Goal: Task Accomplishment & Management: Manage account settings

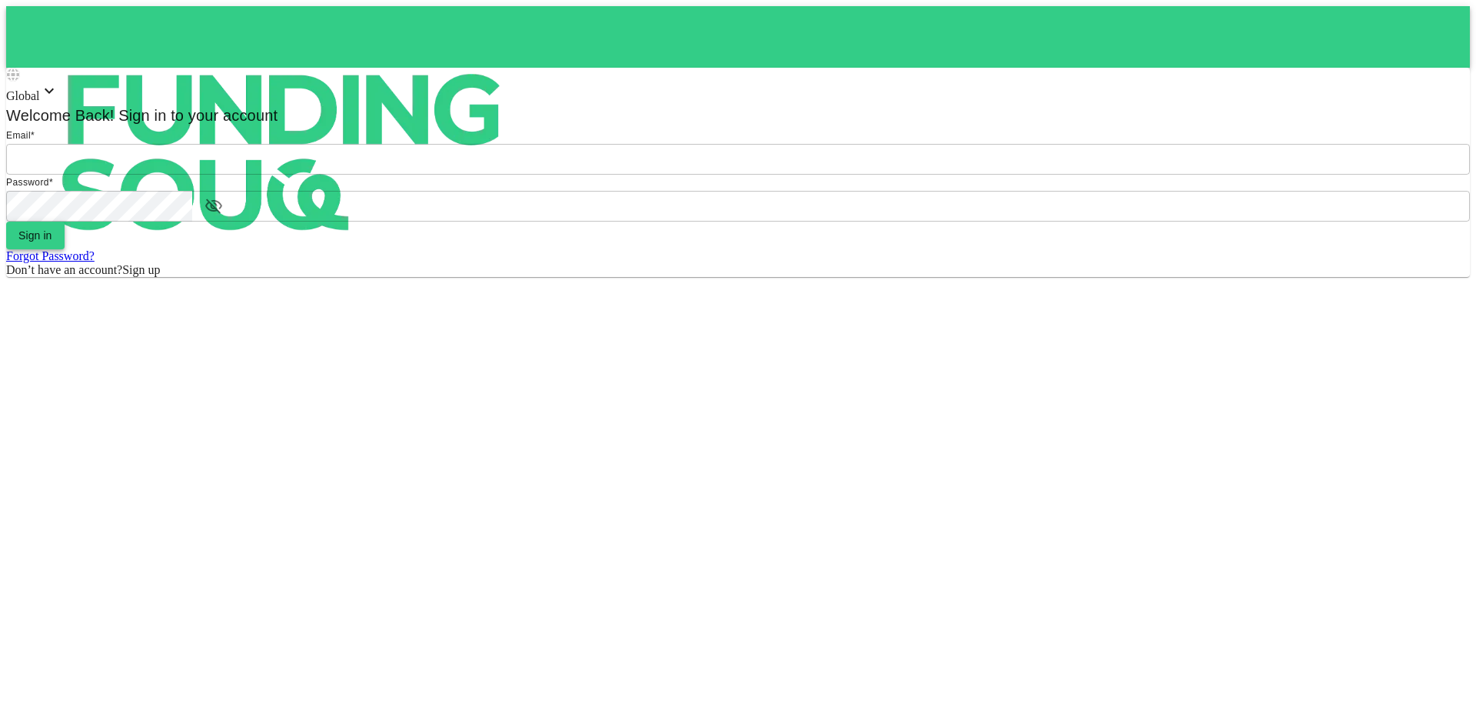
type input "[EMAIL_ADDRESS][DOMAIN_NAME]"
click at [65, 249] on button "Sign in" at bounding box center [35, 235] width 58 height 28
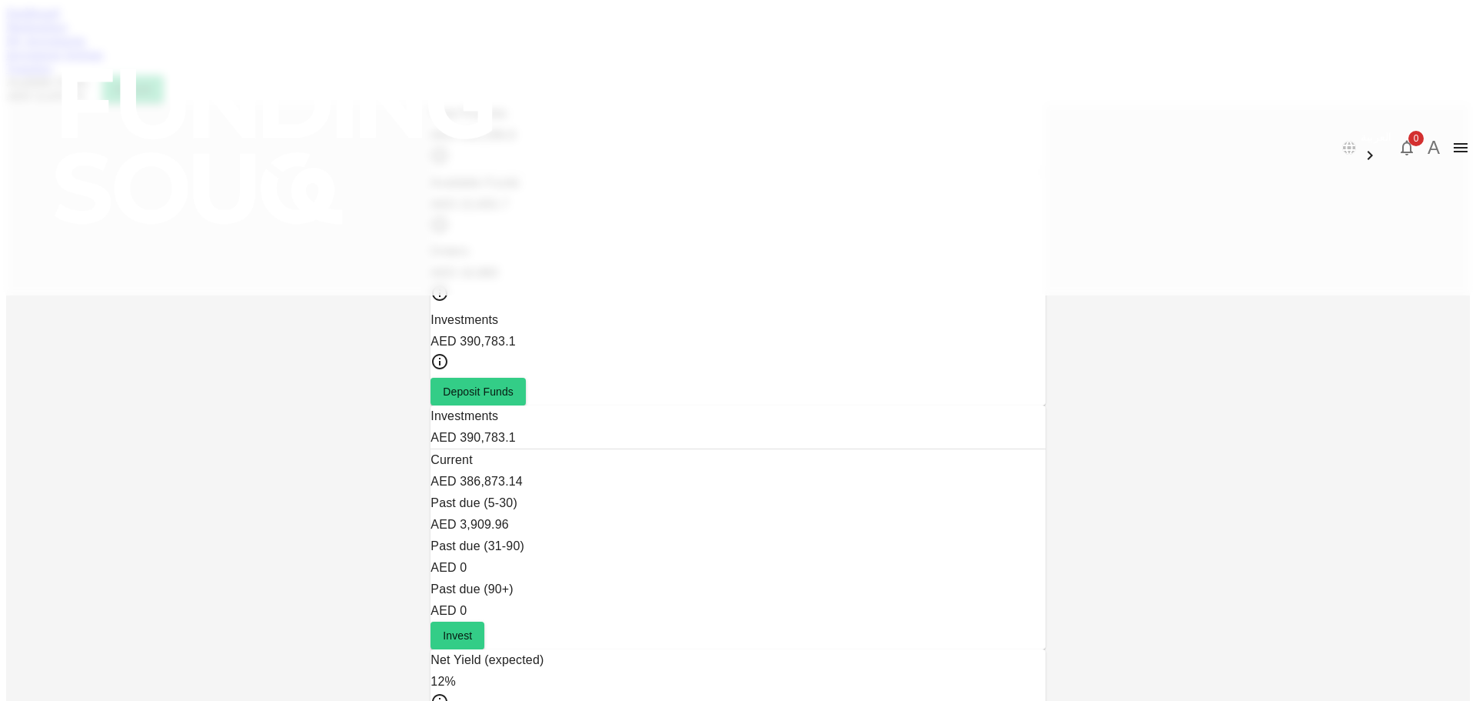
click at [68, 33] on link "Marketplace" at bounding box center [37, 26] width 62 height 13
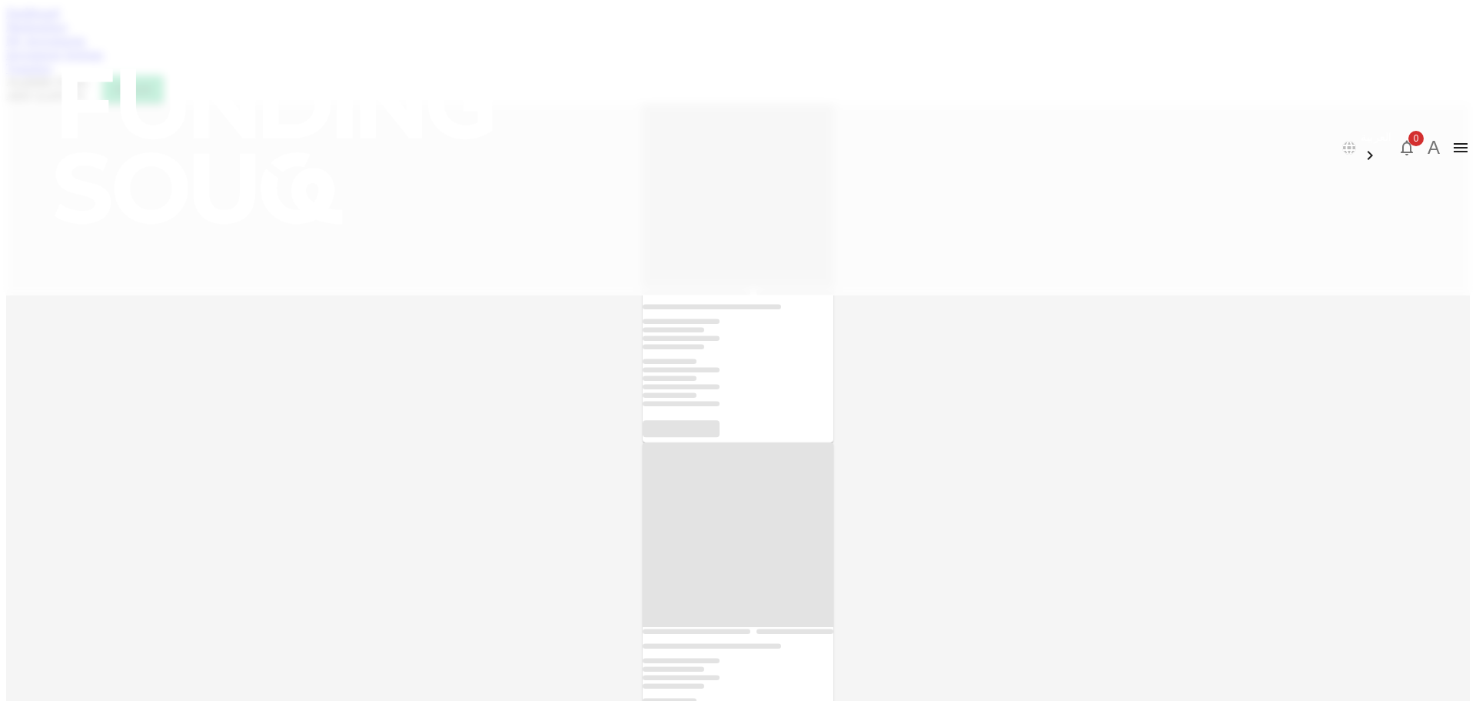
click at [59, 19] on link "Dashboard" at bounding box center [32, 12] width 53 height 13
